Goal: Obtain resource: Download file/media

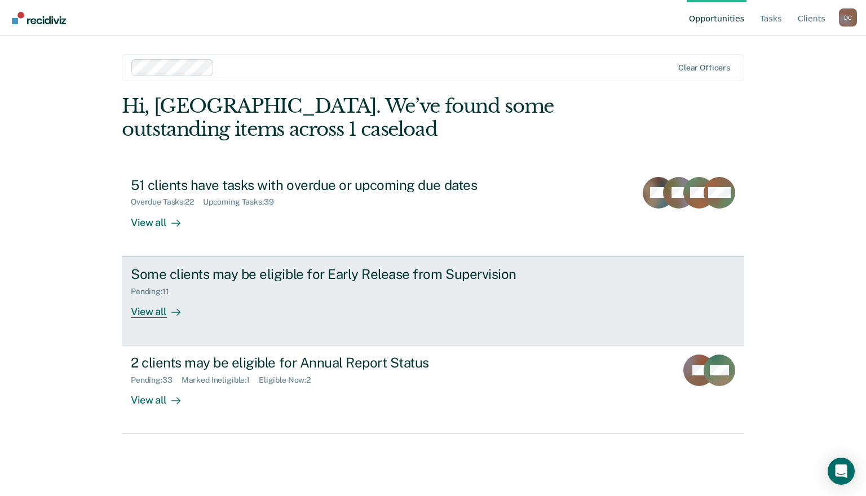
click at [318, 279] on div "Some clients may be eligible for Early Release from Supervision" at bounding box center [329, 274] width 396 height 16
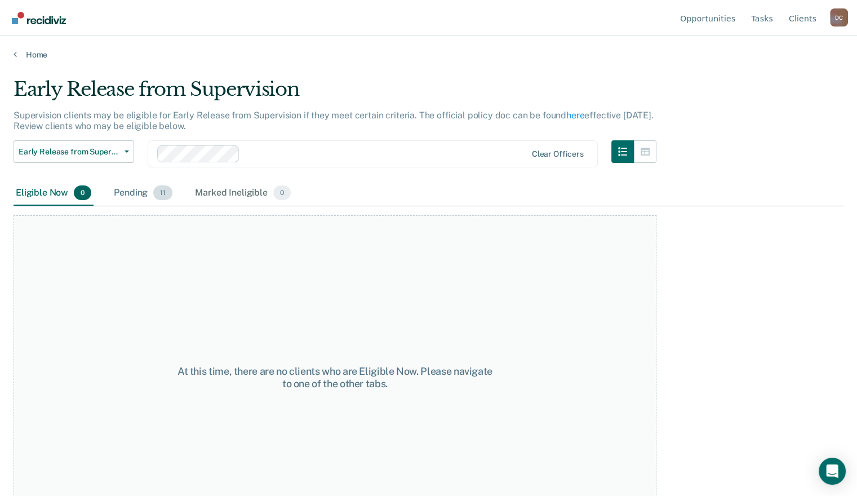
click at [147, 203] on div "Pending 11" at bounding box center [143, 193] width 63 height 25
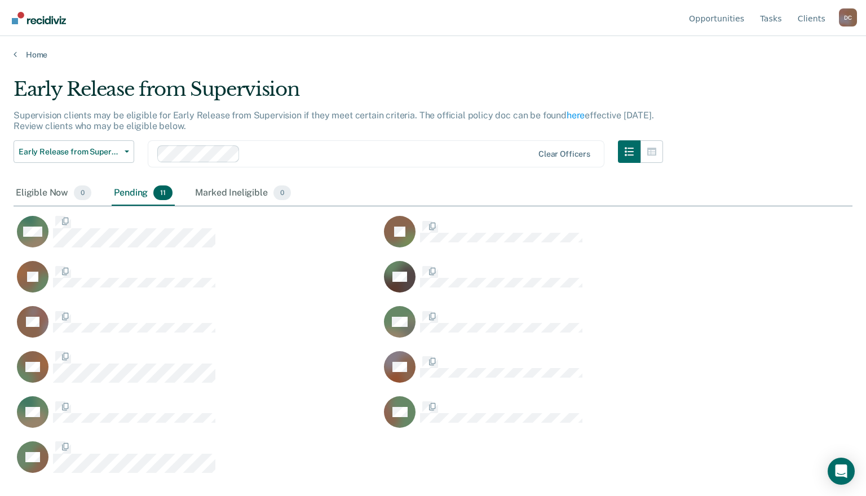
scroll to position [325, 829]
click at [26, 54] on link "Home" at bounding box center [433, 55] width 839 height 10
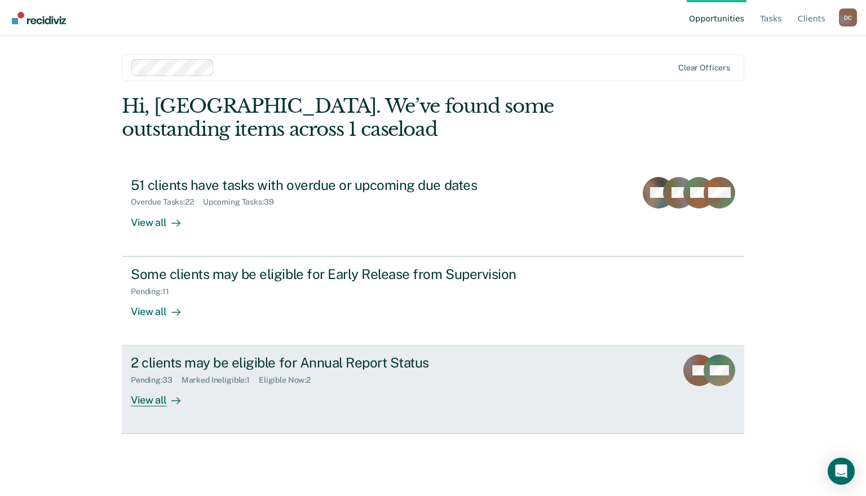
click at [163, 399] on div "View all" at bounding box center [162, 396] width 63 height 22
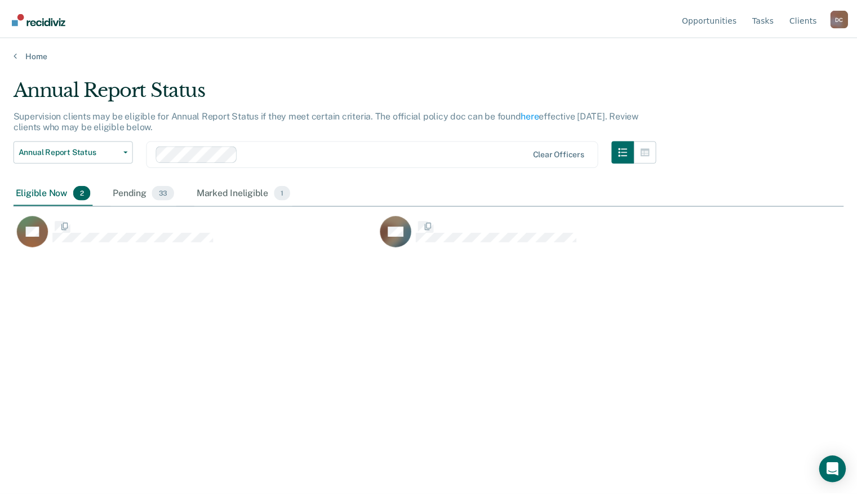
scroll to position [325, 829]
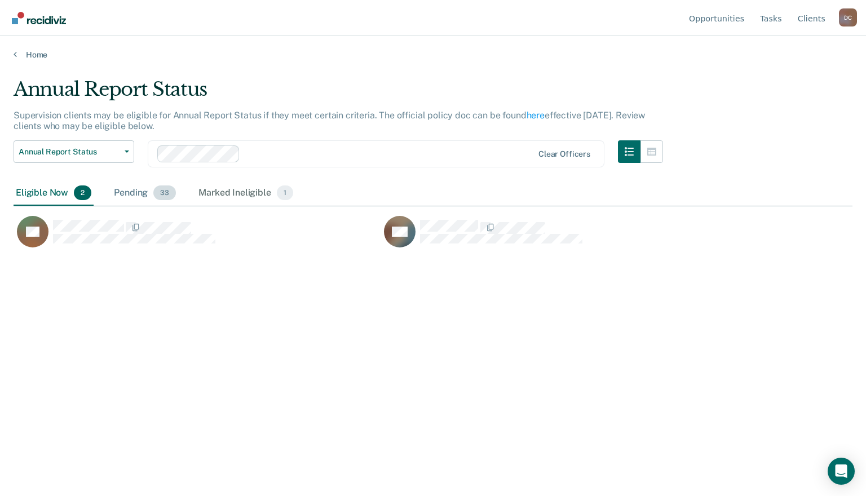
click at [146, 184] on div "Pending 33" at bounding box center [145, 193] width 66 height 25
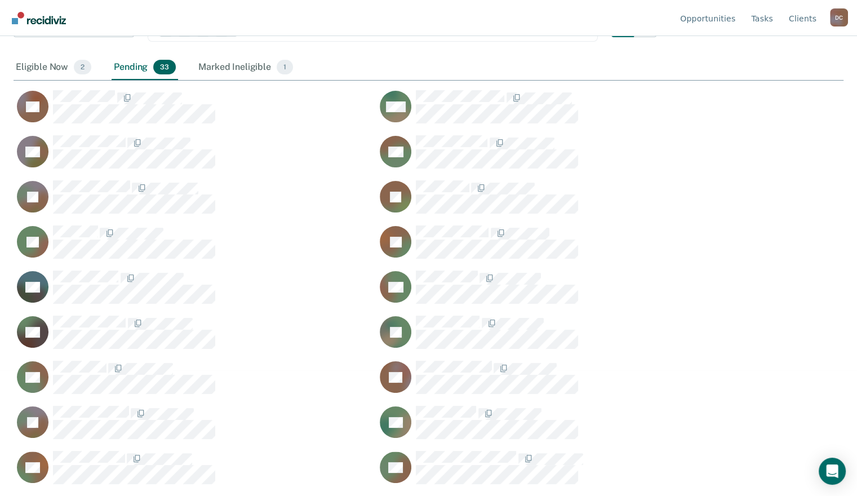
scroll to position [0, 0]
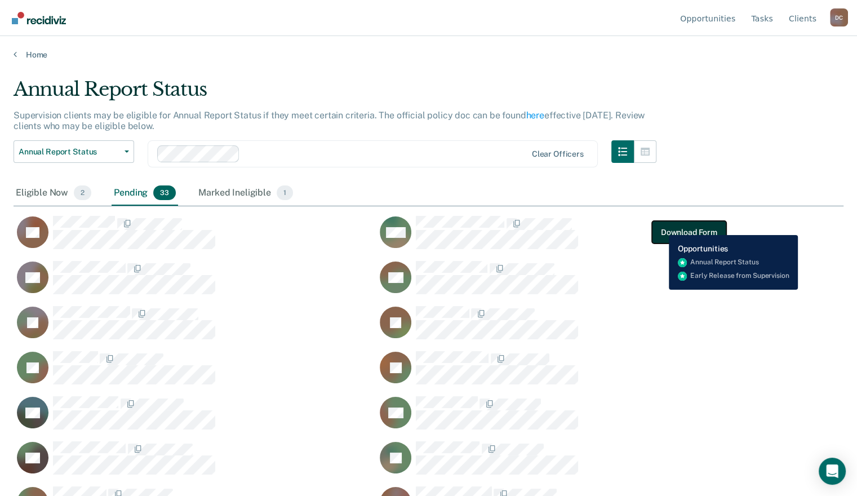
click at [660, 227] on button "Download Form" at bounding box center [689, 232] width 74 height 23
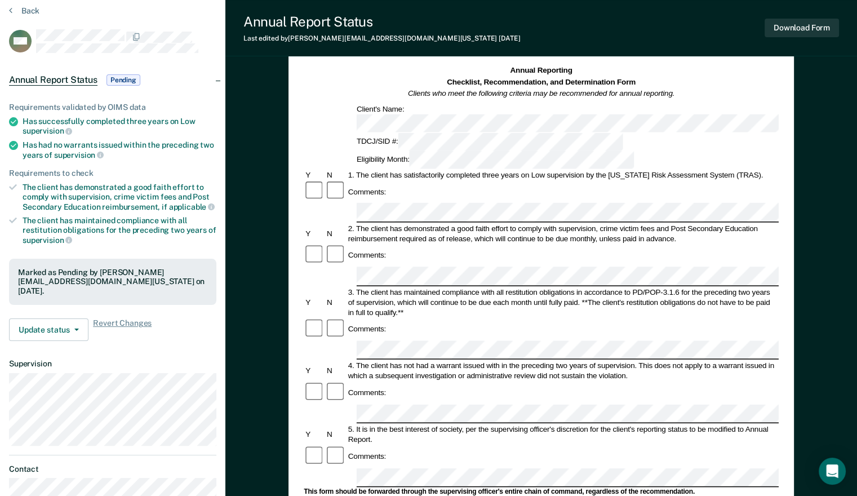
scroll to position [43, 0]
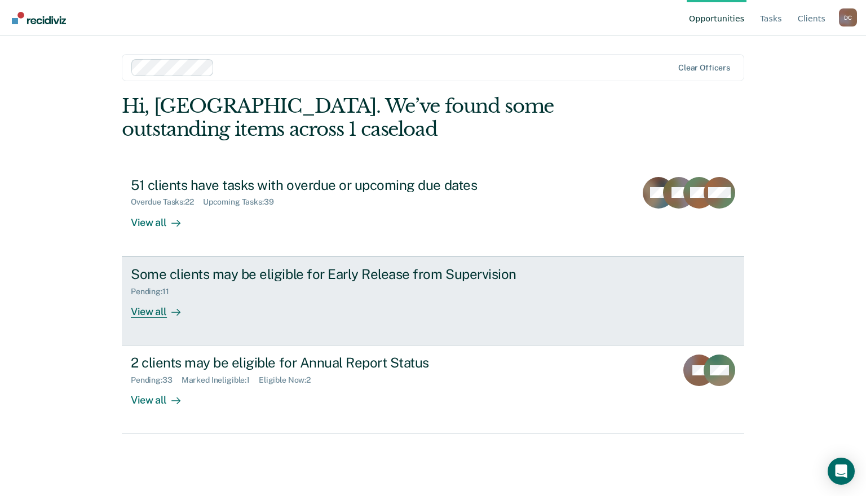
click at [166, 311] on div "View all" at bounding box center [162, 307] width 63 height 22
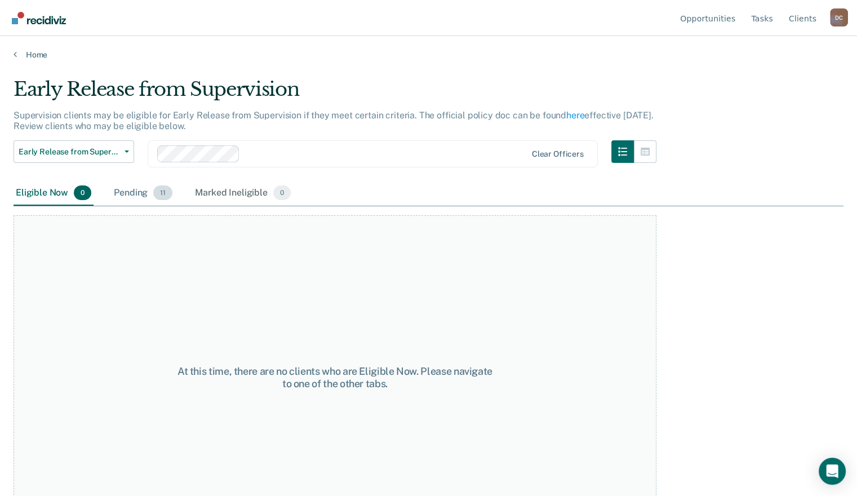
click at [131, 193] on div "Pending 11" at bounding box center [143, 193] width 63 height 25
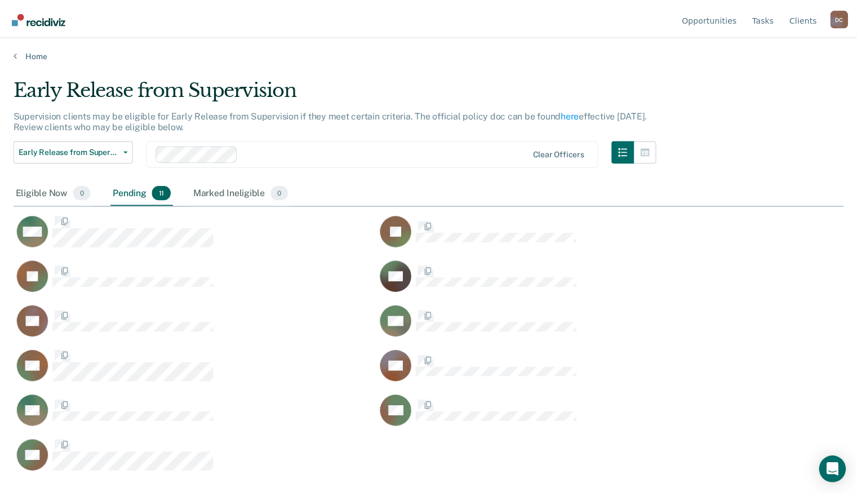
scroll to position [325, 829]
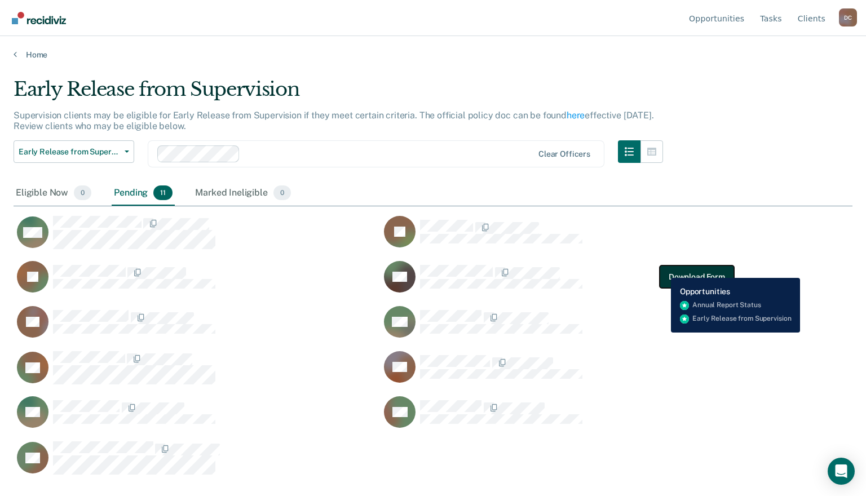
click at [662, 269] on button "Download Form" at bounding box center [696, 276] width 74 height 23
